Goal: Navigation & Orientation: Find specific page/section

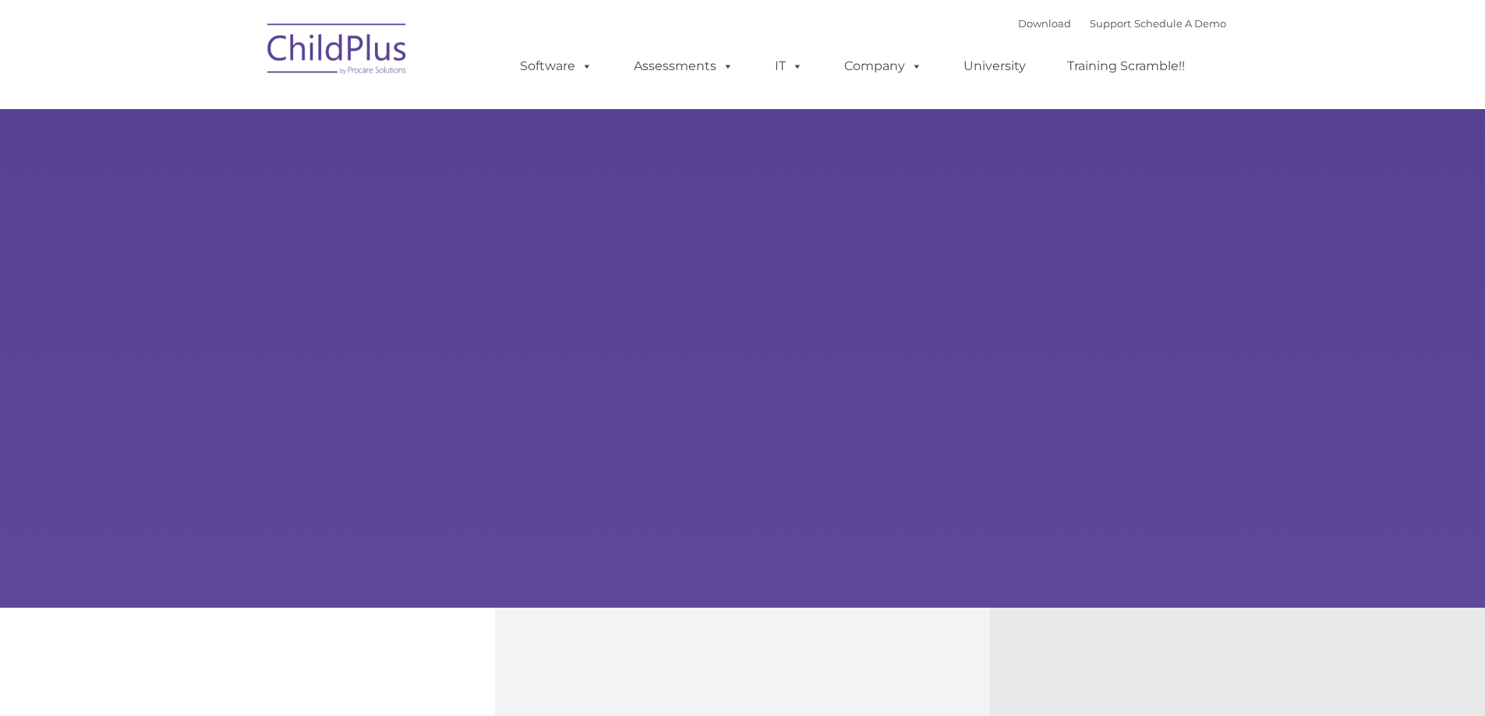
select select "MEDIUM"
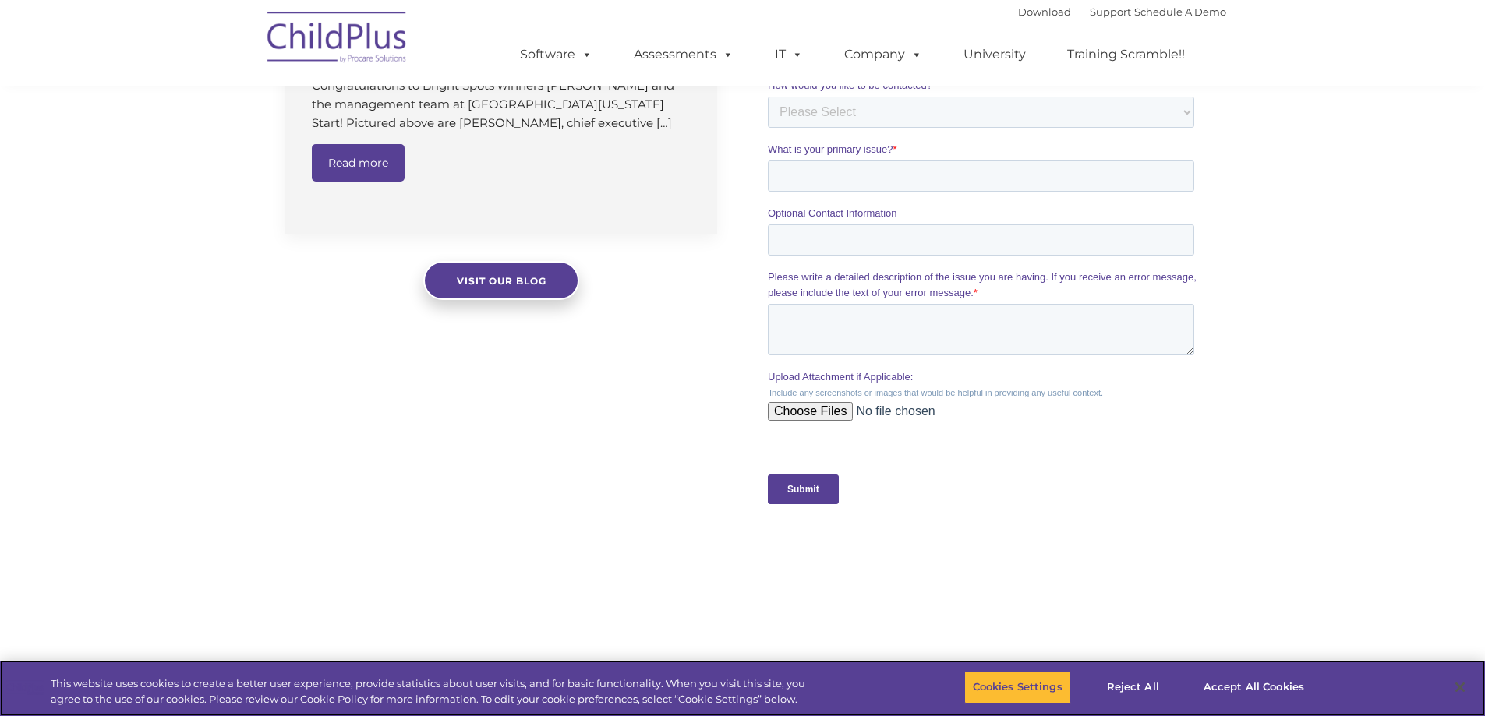
scroll to position [1198, 0]
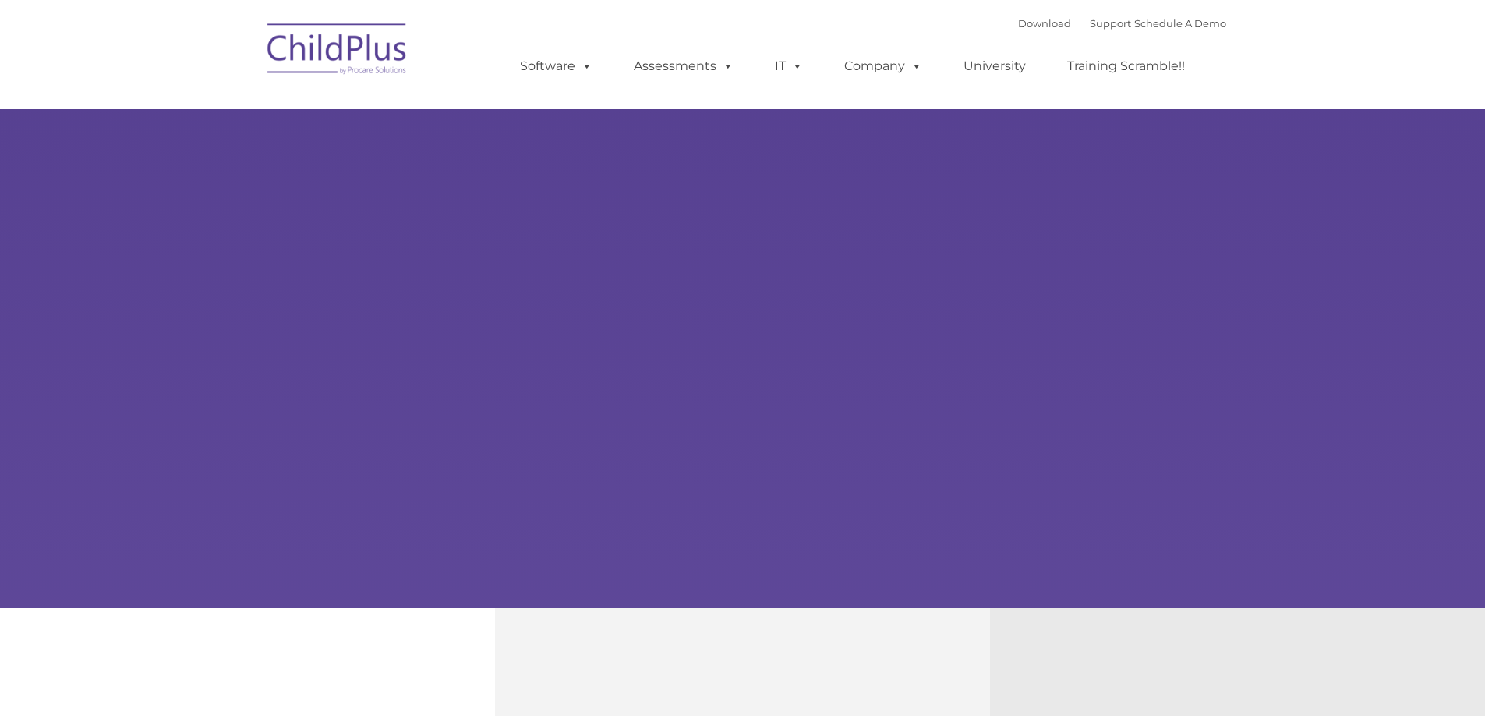
type input ""
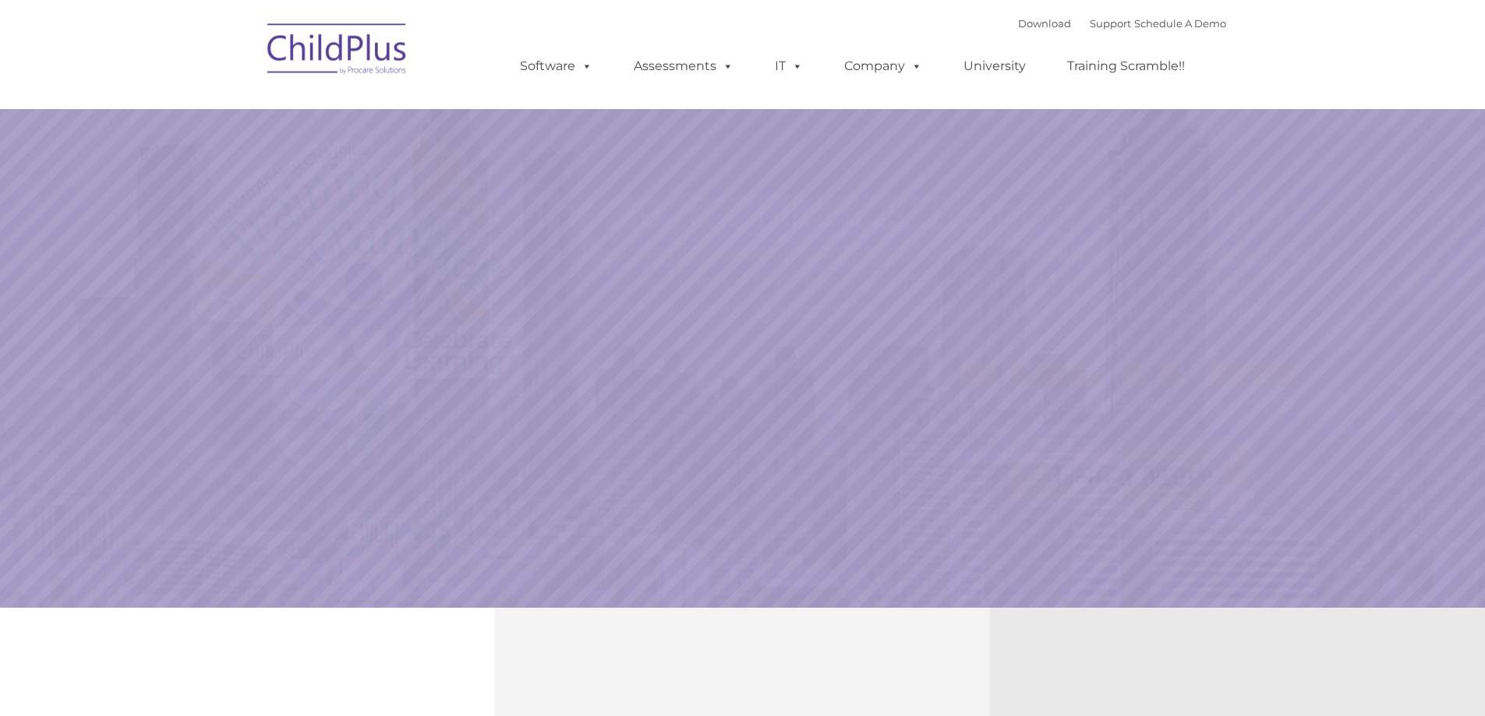
select select "MEDIUM"
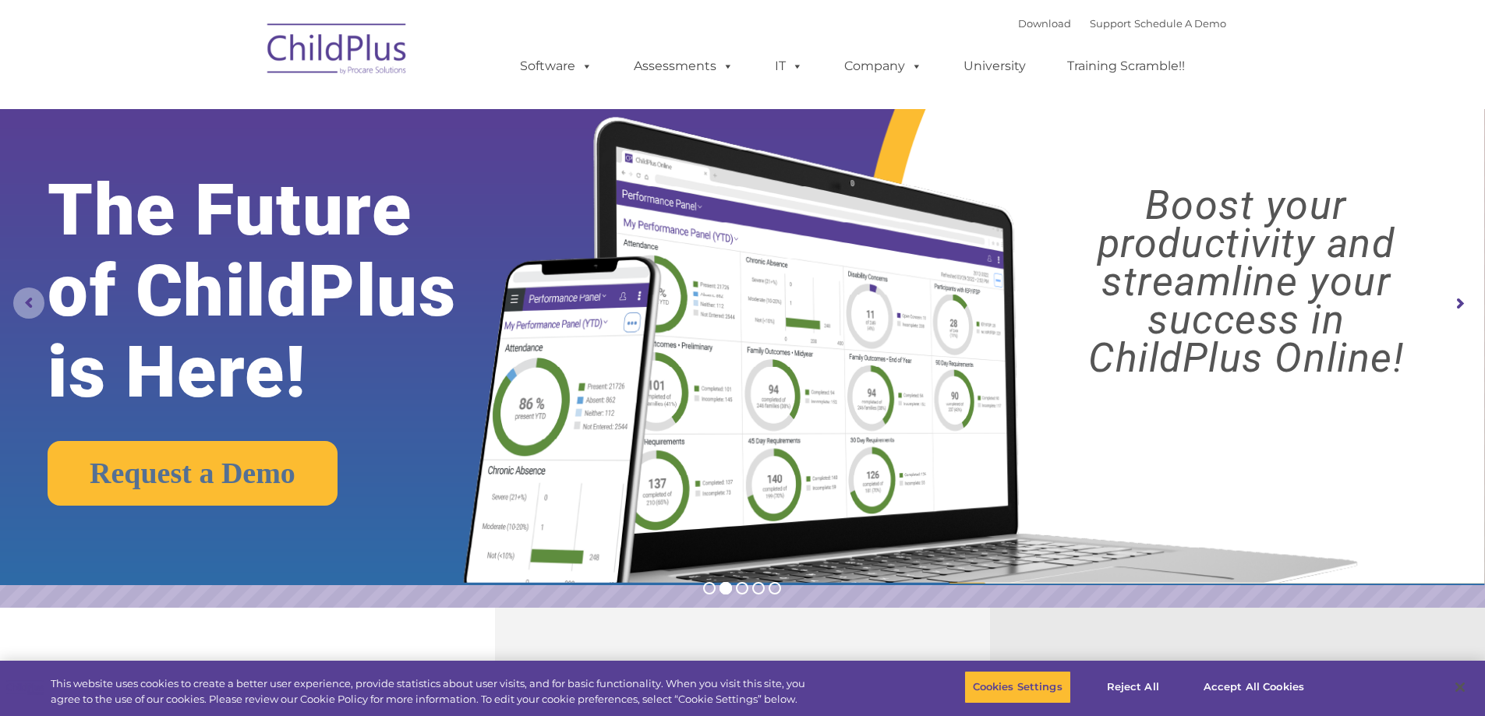
click at [34, 301] on rs-arrow at bounding box center [28, 303] width 31 height 31
click at [34, 288] on rs-arrow at bounding box center [28, 303] width 31 height 31
click at [37, 318] on rs-arrow at bounding box center [28, 303] width 31 height 31
click at [1111, 67] on link "Training Scramble!!" at bounding box center [1126, 66] width 149 height 31
